Goal: Task Accomplishment & Management: Use online tool/utility

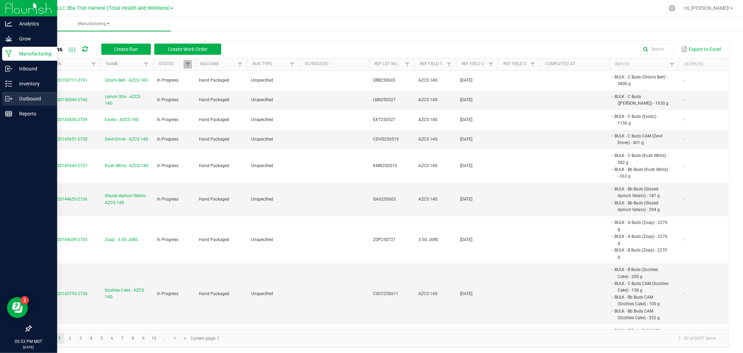
click at [10, 93] on div "Outbound" at bounding box center [29, 99] width 55 height 14
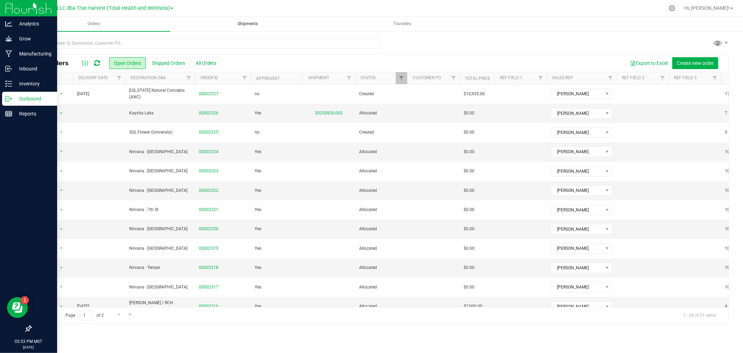
click at [253, 25] on span "Shipments" at bounding box center [248, 24] width 39 height 6
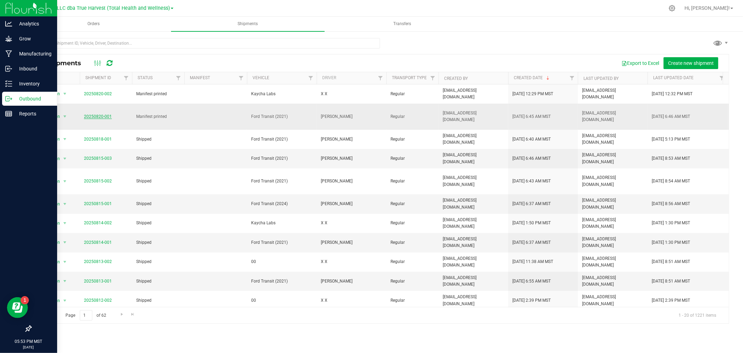
click at [105, 114] on link "20250820-001" at bounding box center [98, 116] width 28 height 5
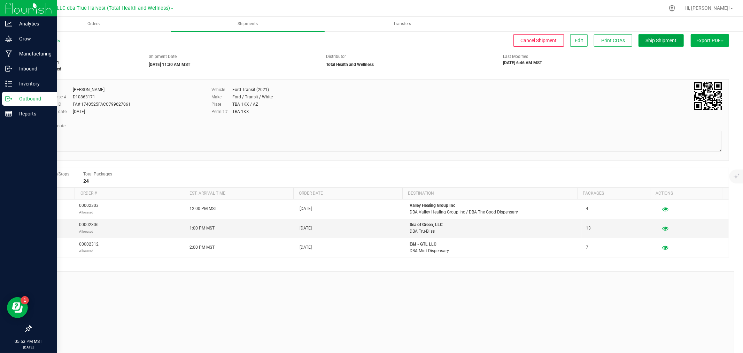
click at [660, 38] on span "Ship Shipment" at bounding box center [661, 41] width 31 height 6
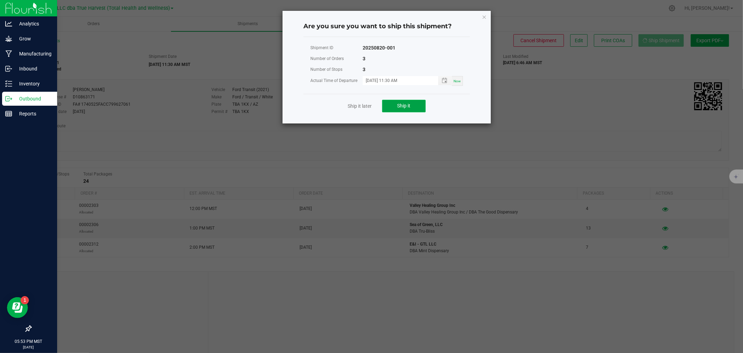
click at [414, 102] on button "Ship it" at bounding box center [404, 106] width 44 height 13
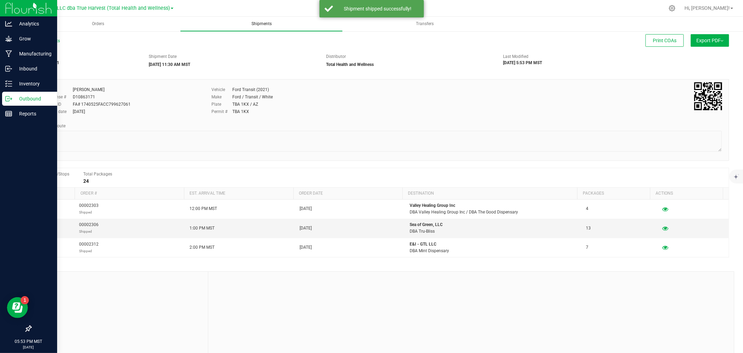
click at [256, 24] on span "Shipments" at bounding box center [261, 24] width 39 height 6
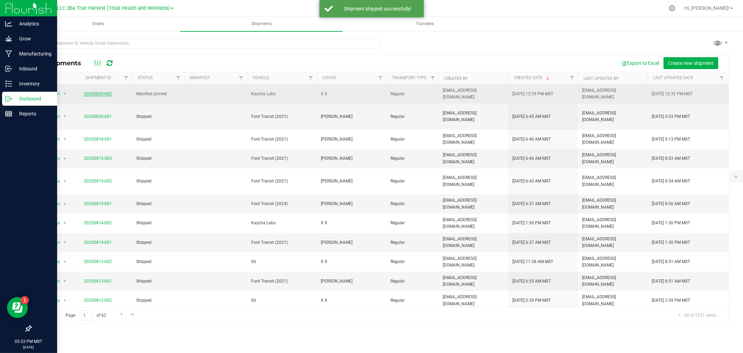
click at [106, 91] on link "20250820-002" at bounding box center [98, 93] width 28 height 5
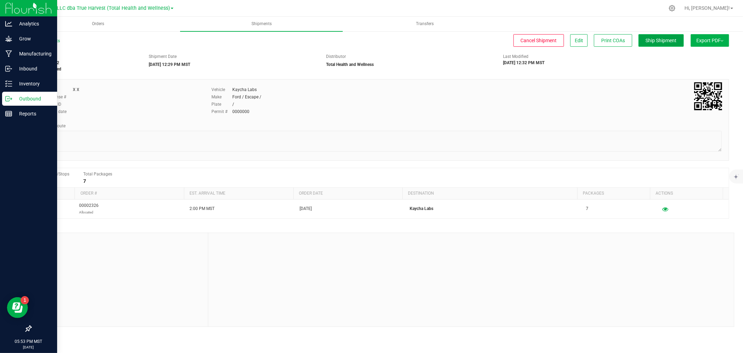
click at [670, 38] on span "Ship Shipment" at bounding box center [661, 41] width 31 height 6
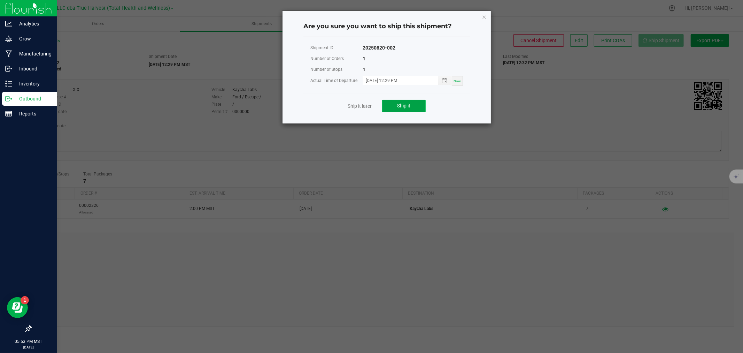
click at [418, 106] on button "Ship it" at bounding box center [404, 106] width 44 height 13
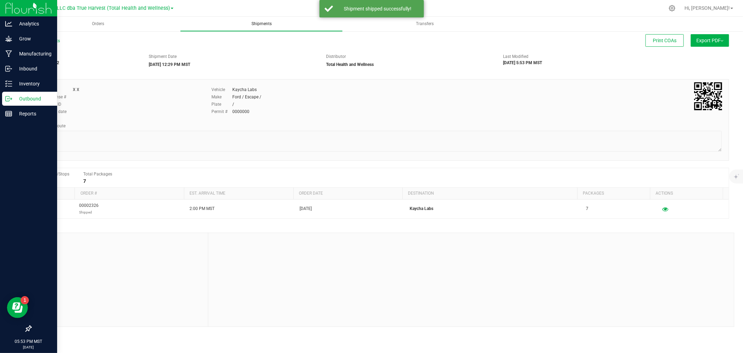
click at [255, 29] on uib-tab-heading "Shipments" at bounding box center [261, 24] width 162 height 14
